Goal: Task Accomplishment & Management: Manage account settings

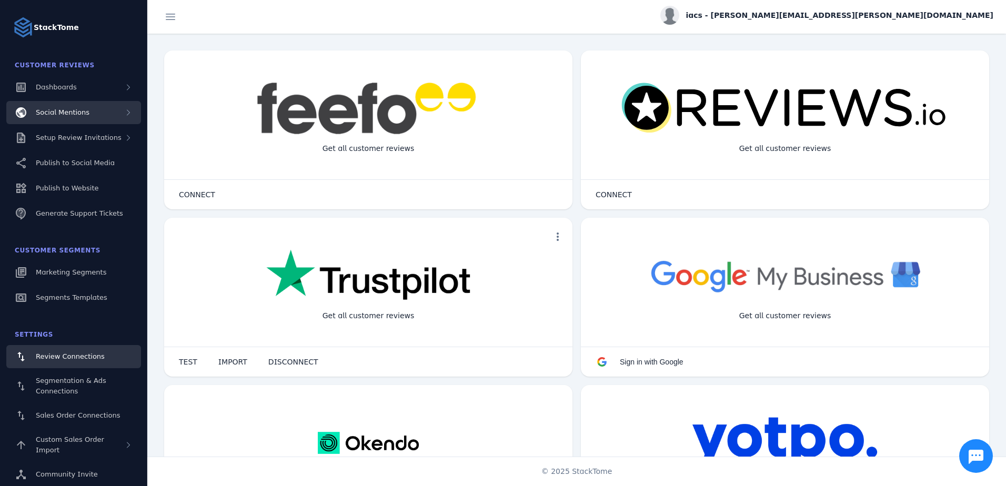
click at [117, 104] on div "Social Mentions" at bounding box center [73, 112] width 135 height 23
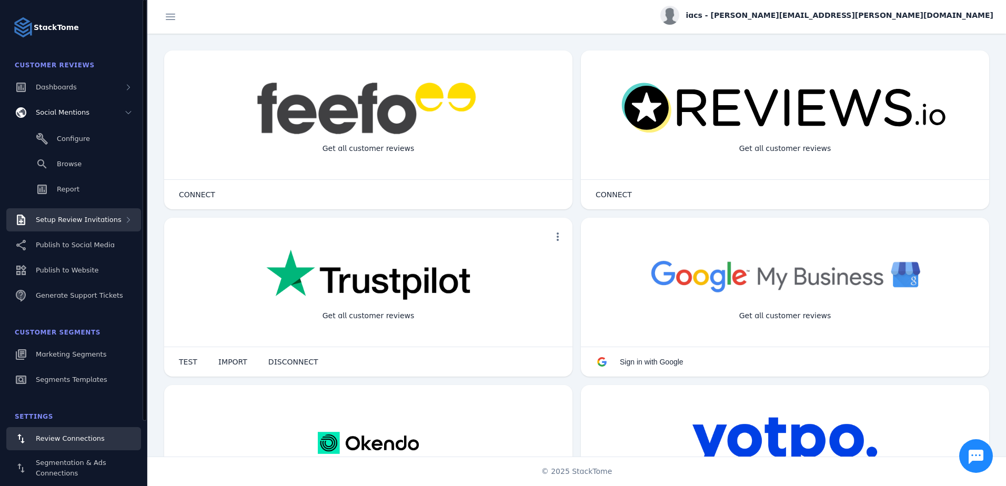
click at [87, 219] on span "Setup Review Invitations" at bounding box center [79, 220] width 86 height 8
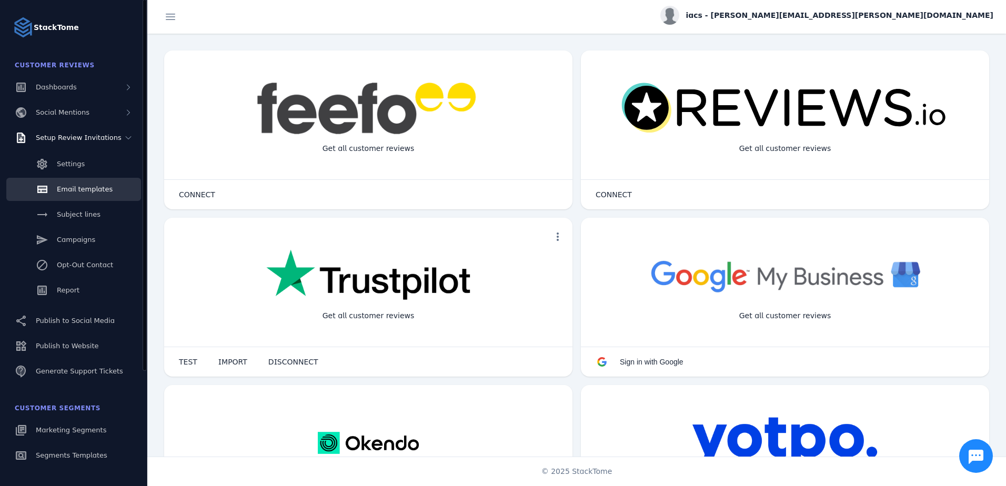
click at [103, 194] on div "Email templates" at bounding box center [85, 189] width 56 height 11
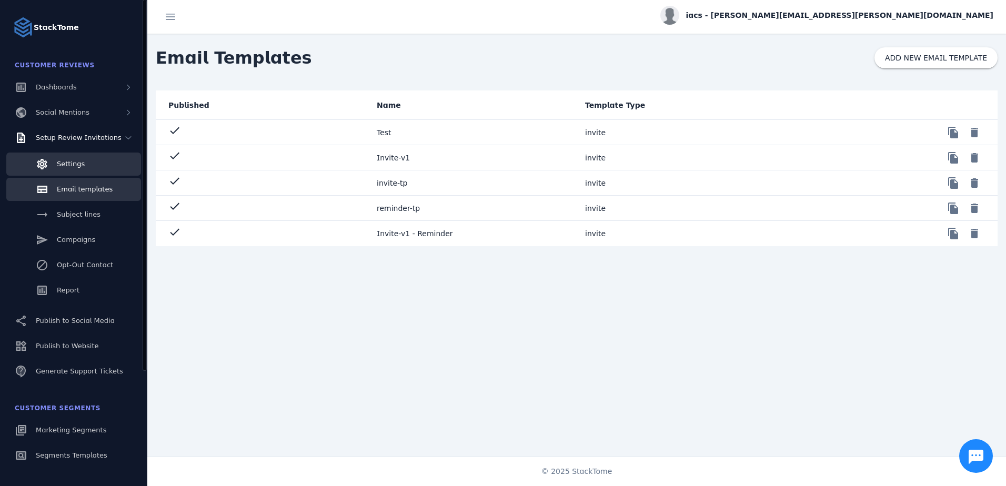
click at [100, 167] on link "Settings" at bounding box center [73, 164] width 135 height 23
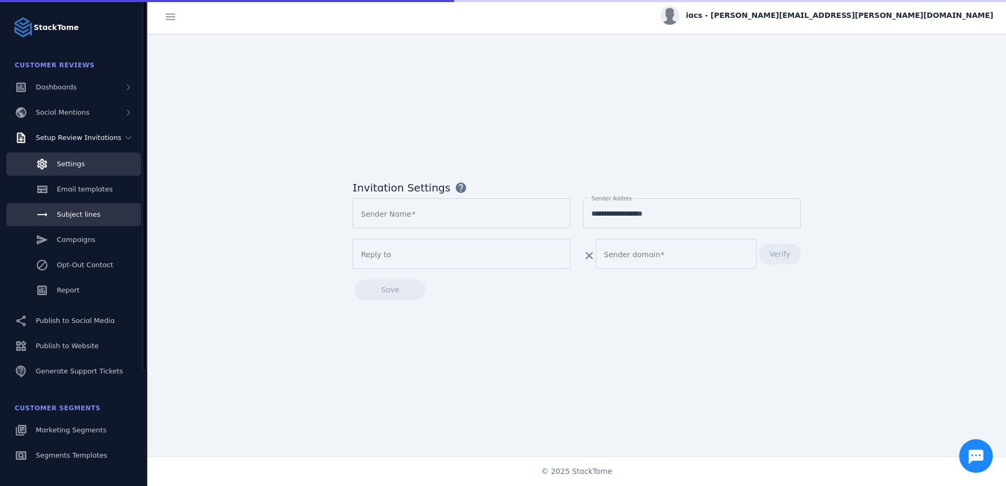
type input "****"
type input "**********"
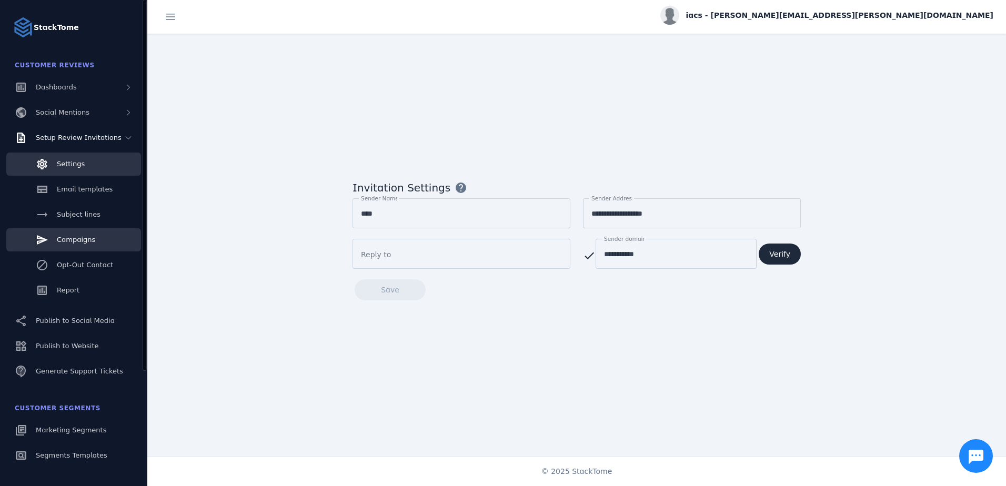
click at [93, 236] on link "Campaigns" at bounding box center [73, 239] width 135 height 23
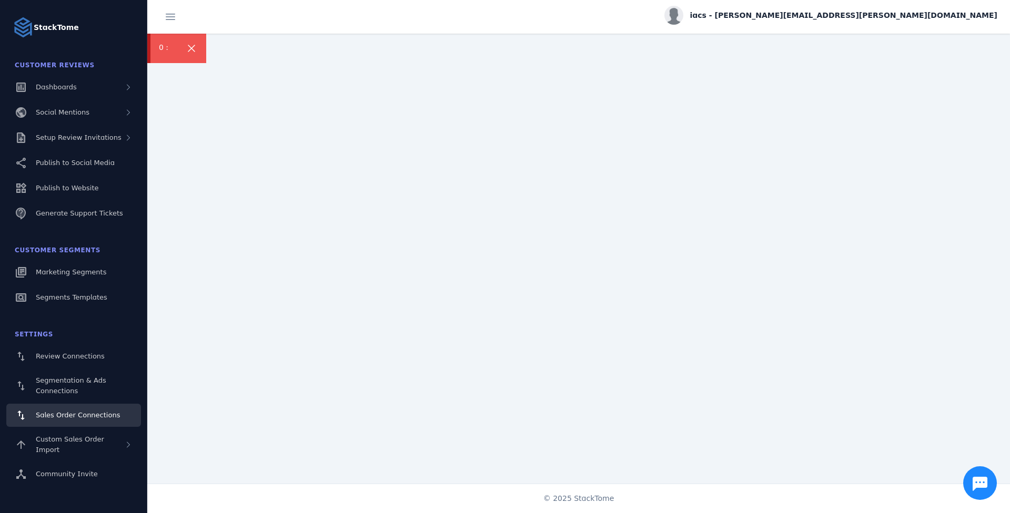
click at [84, 267] on link "Sales Order Connections" at bounding box center [73, 415] width 135 height 23
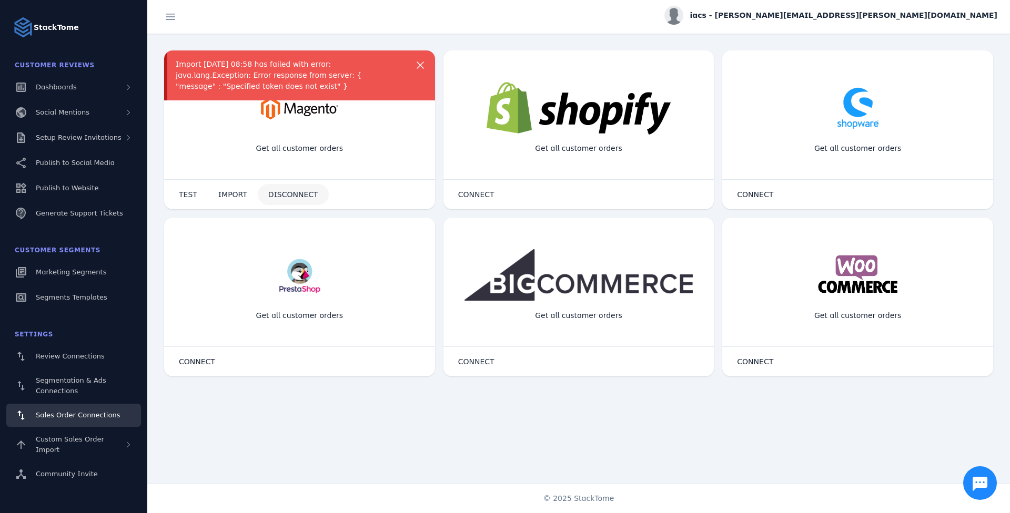
click at [283, 197] on span "DISCONNECT" at bounding box center [293, 194] width 50 height 7
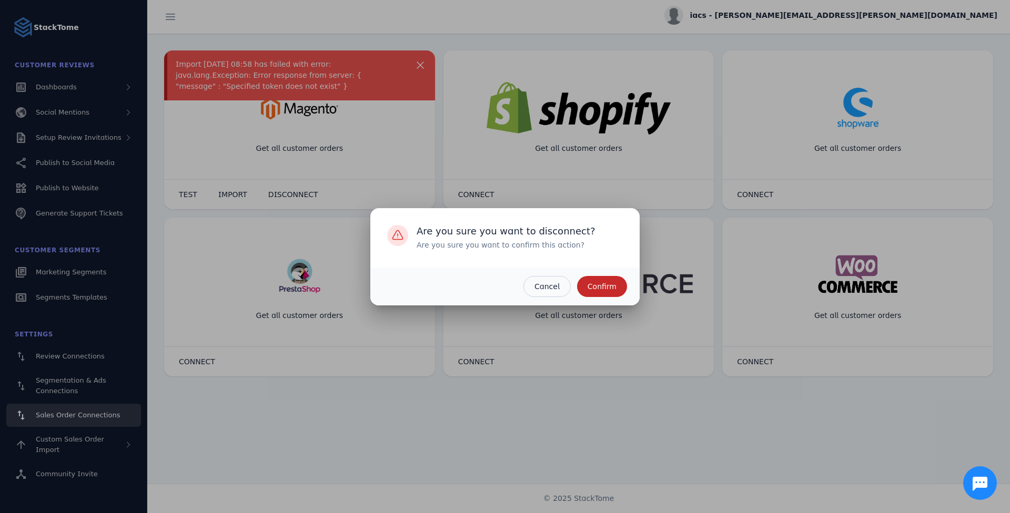
click at [356, 267] on span "Confirm" at bounding box center [601, 286] width 29 height 7
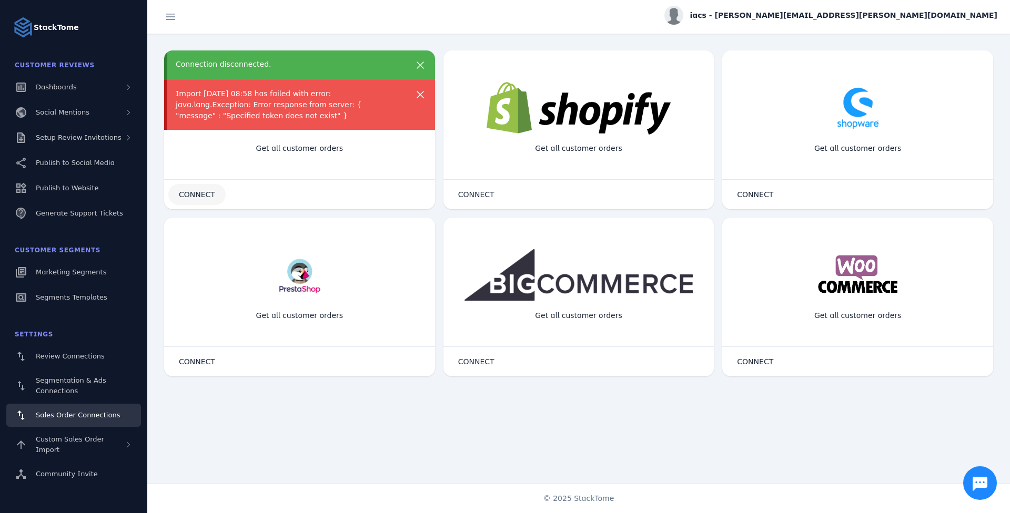
click at [192, 201] on span at bounding box center [196, 194] width 57 height 25
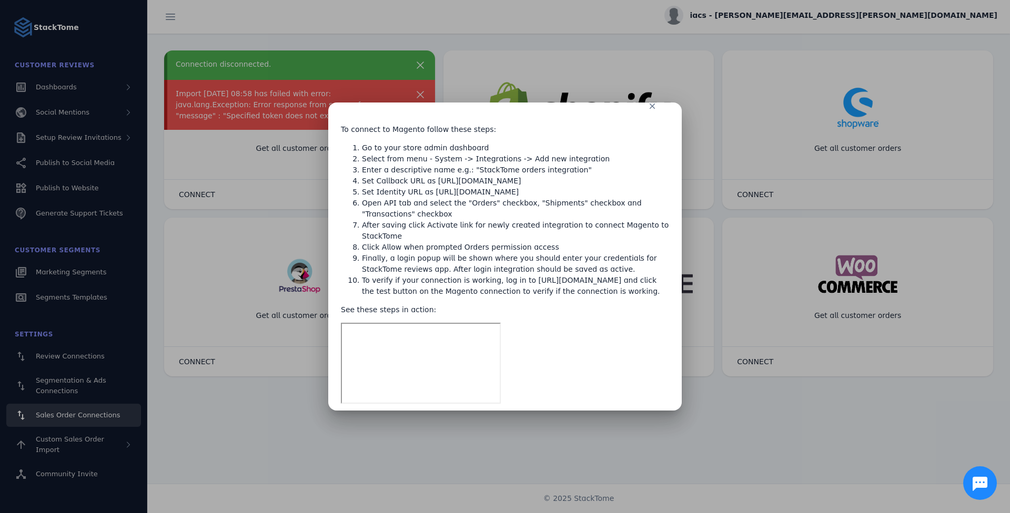
scroll to position [28, 0]
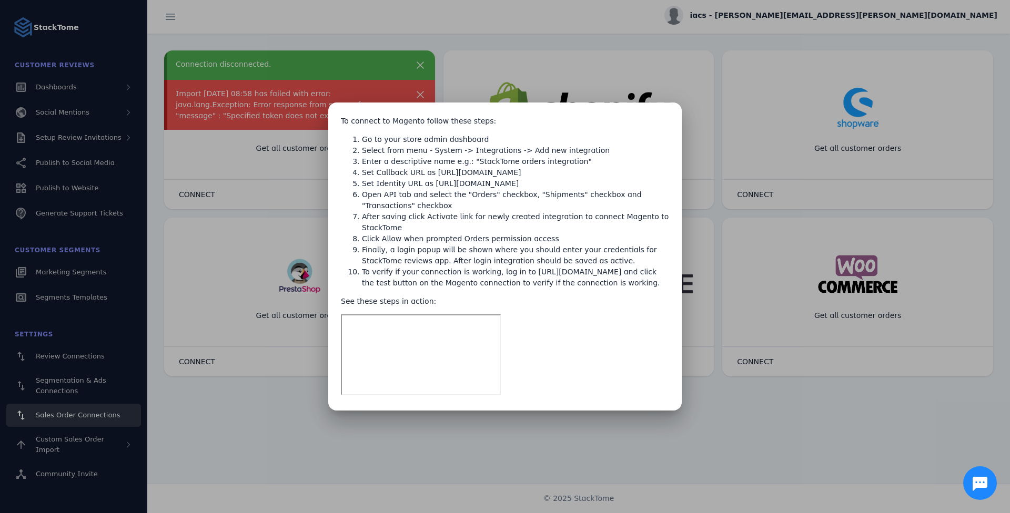
click at [356, 267] on div "To connect to Magento follow these steps: Go to your store admin dashboard Sele…" at bounding box center [505, 253] width 328 height 290
click at [356, 267] on div at bounding box center [505, 256] width 1010 height 513
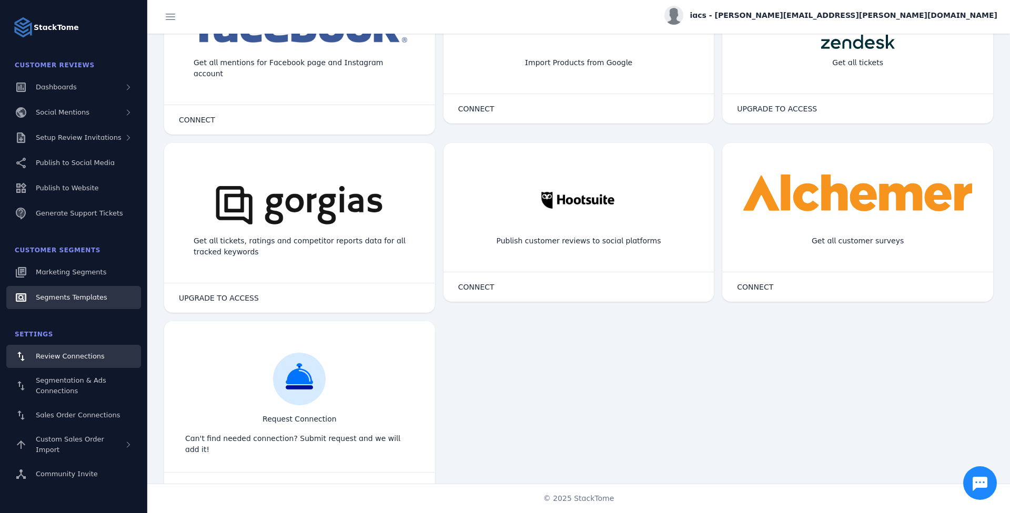
scroll to position [421, 0]
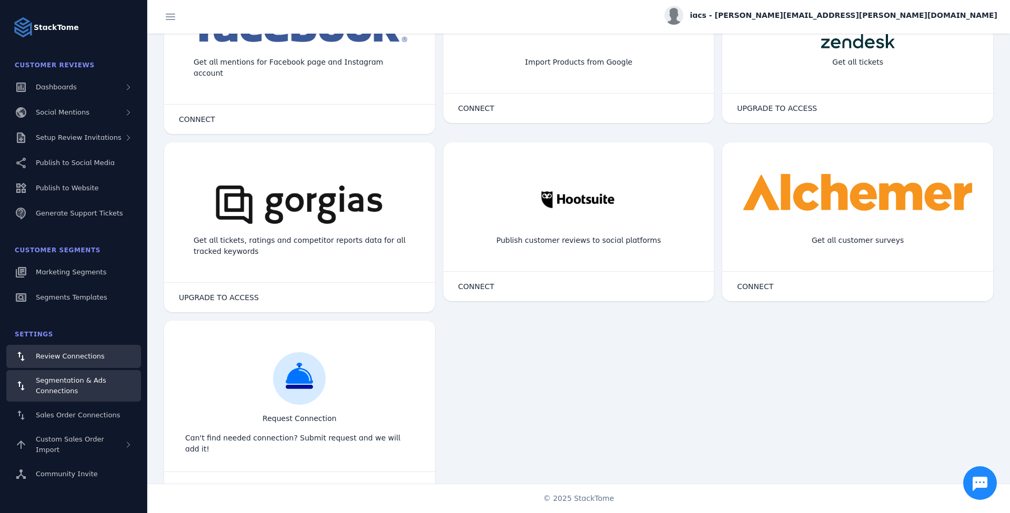
click at [92, 267] on span "Segmentation & Ads Connections" at bounding box center [71, 386] width 70 height 18
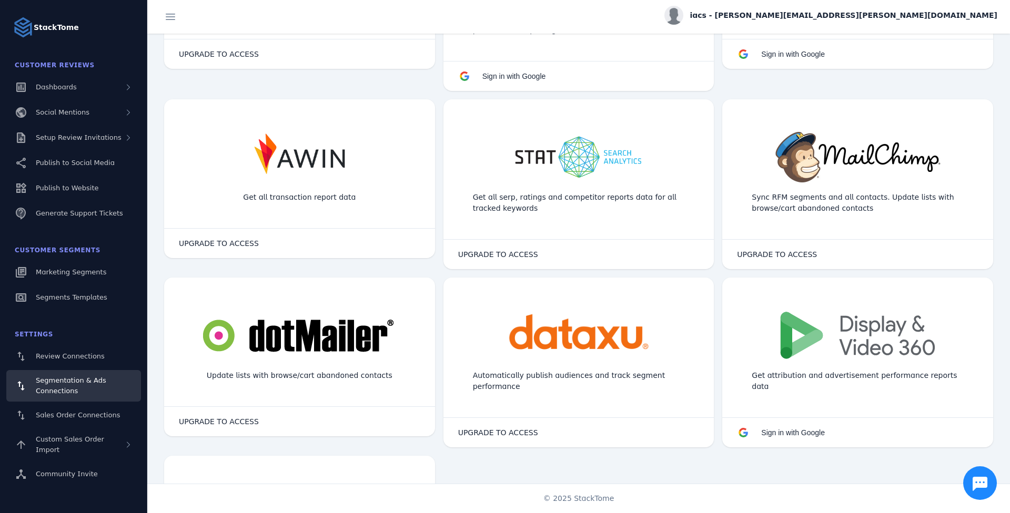
scroll to position [210, 0]
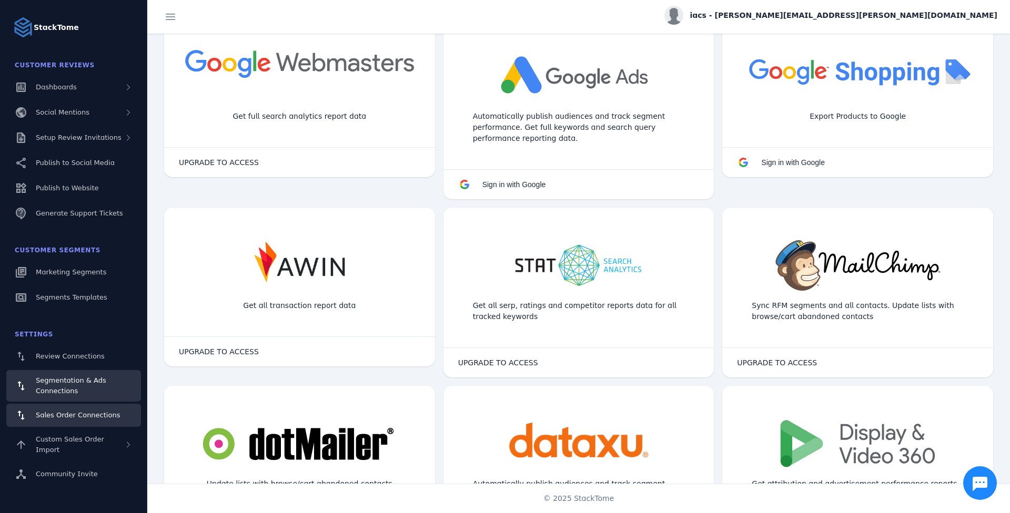
click at [78, 267] on link "Sales Order Connections" at bounding box center [73, 415] width 135 height 23
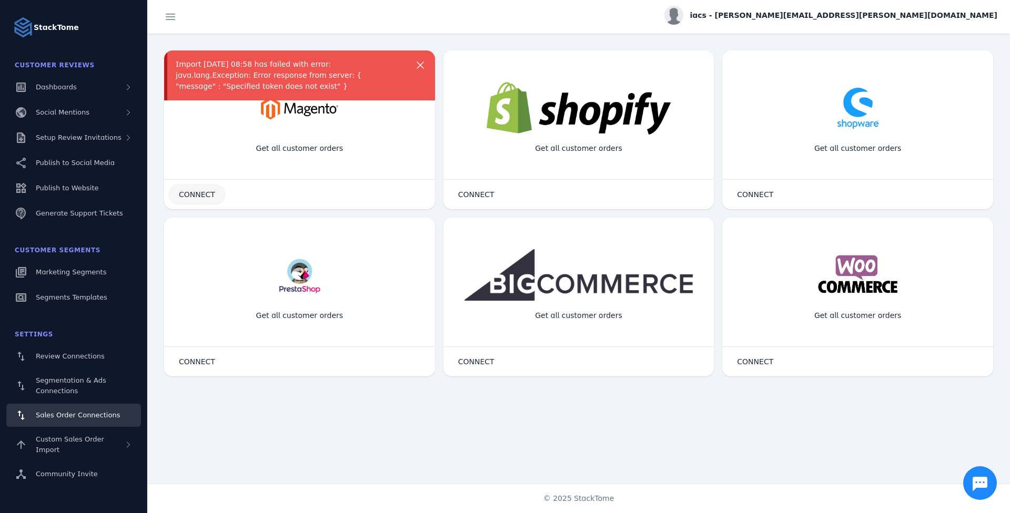
click at [207, 196] on span "CONNECT" at bounding box center [197, 194] width 36 height 7
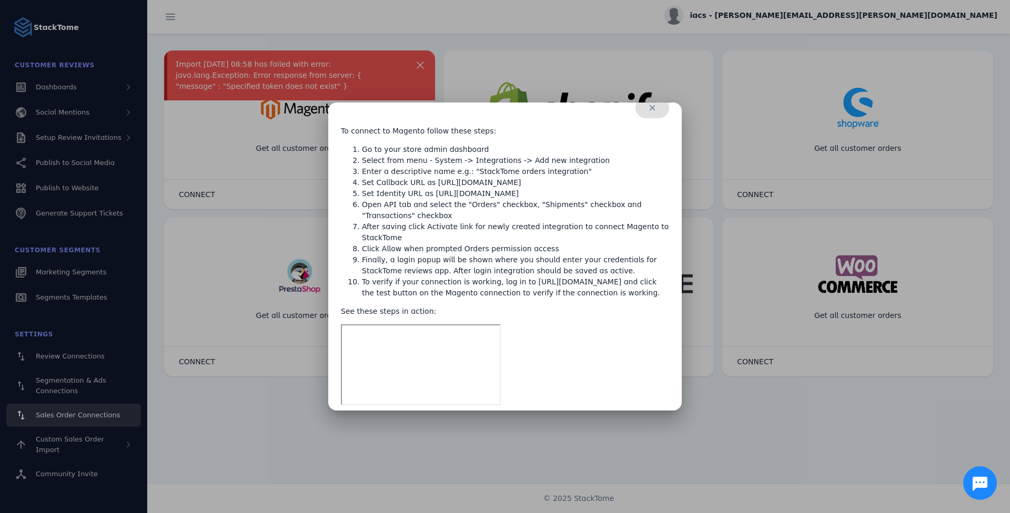
scroll to position [28, 0]
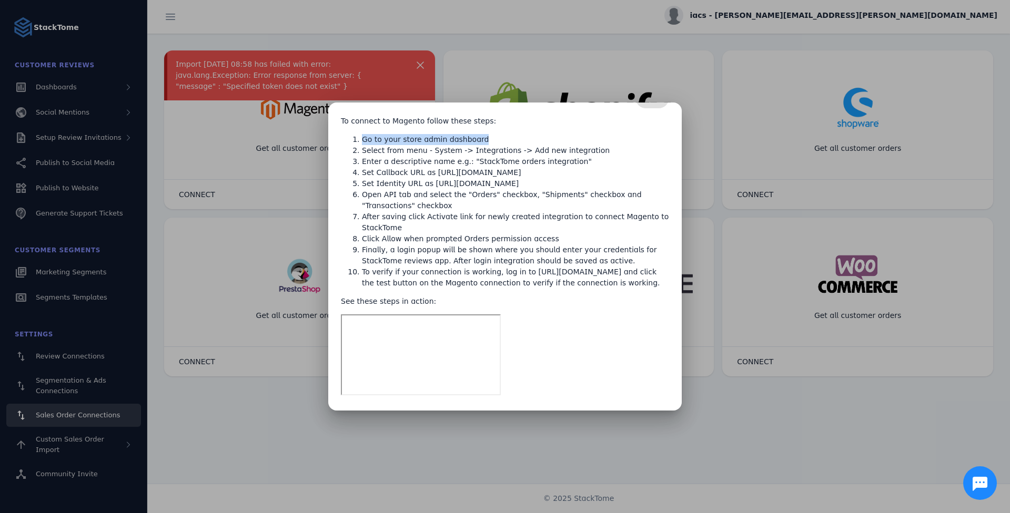
click at [356, 127] on div "To connect to Magento follow these steps: Go to your store admin dashboard Sele…" at bounding box center [505, 253] width 328 height 290
click at [356, 232] on div at bounding box center [505, 256] width 1010 height 513
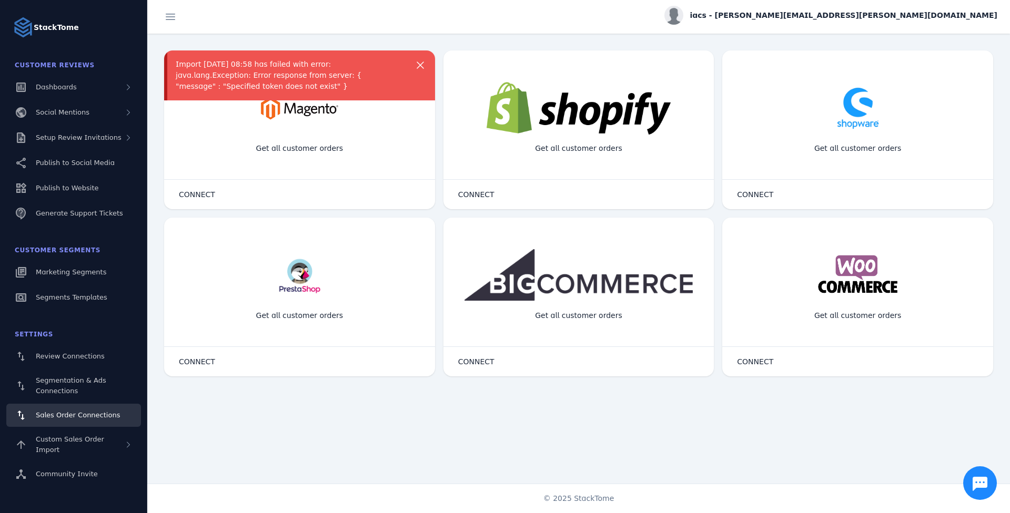
click at [312, 144] on div "Get all customer orders" at bounding box center [300, 149] width 104 height 28
click at [356, 60] on icon at bounding box center [420, 65] width 13 height 13
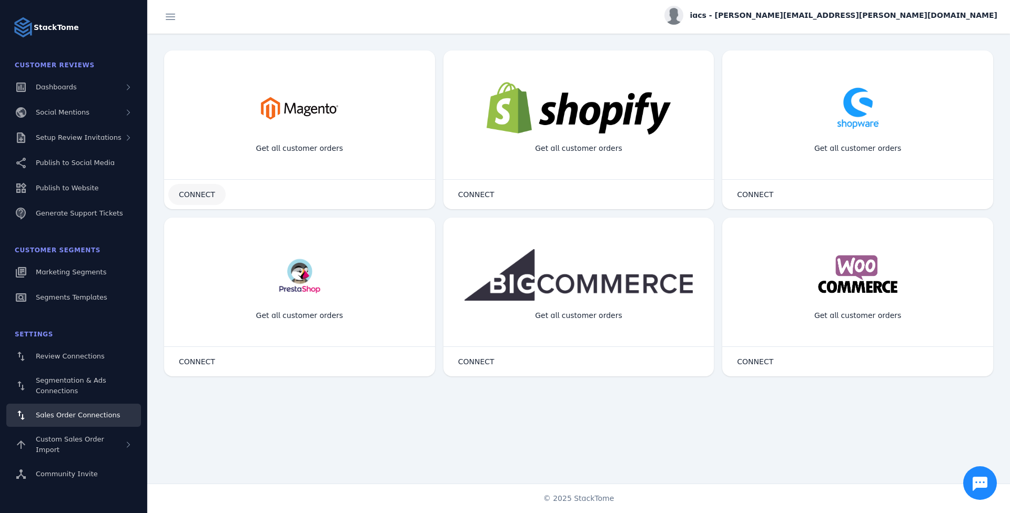
click at [199, 191] on span "CONNECT" at bounding box center [197, 194] width 36 height 7
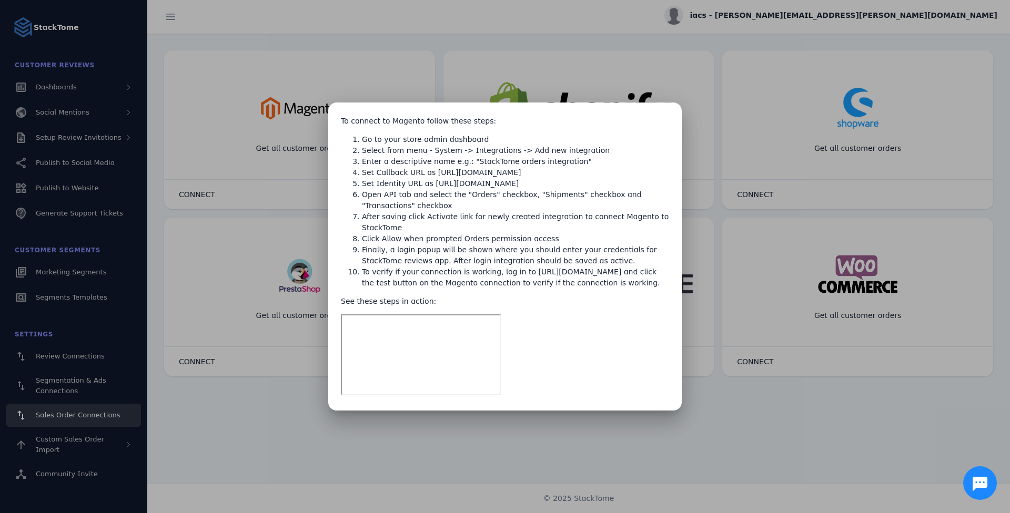
click at [356, 120] on div at bounding box center [505, 256] width 1010 height 513
